Goal: Find specific page/section: Find specific page/section

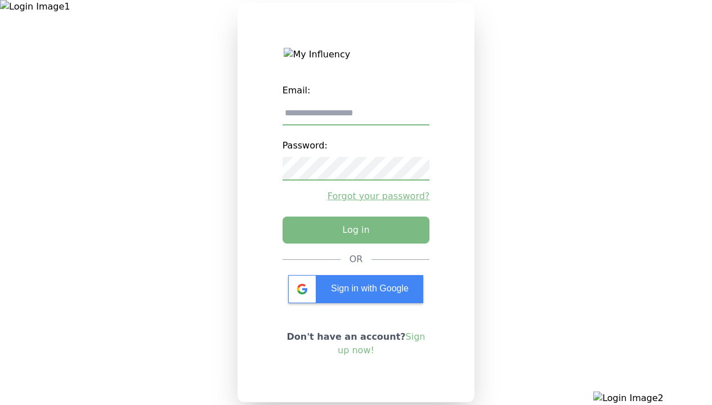
click at [356, 118] on input "email" at bounding box center [357, 114] width 148 height 24
type input "**********"
